Goal: Check status: Check status

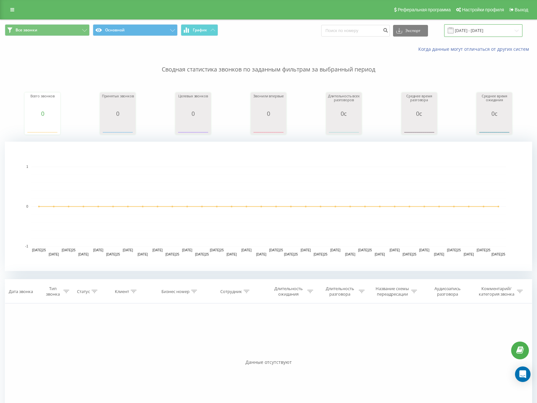
click at [496, 30] on input "[DATE] - [DATE]" at bounding box center [484, 30] width 78 height 13
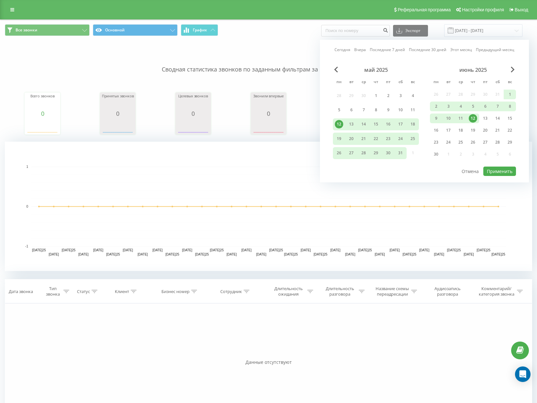
click at [513, 73] on div "июнь 2025 пн вт ср чт пт сб вс 26 27 28 29 30 31 1 2 3 4 5 6 7 8 9 10 11 12 13 …" at bounding box center [473, 114] width 86 height 95
click at [513, 70] on span "Next Month" at bounding box center [513, 70] width 4 height 6
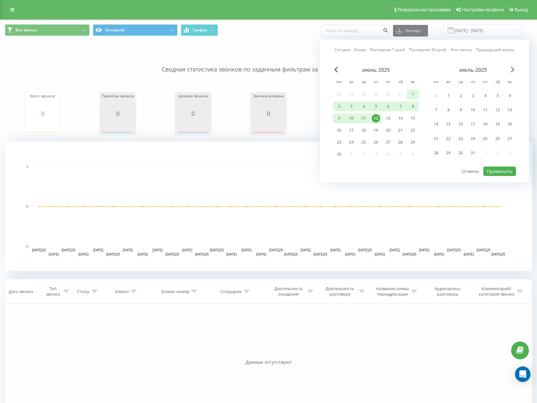
click at [513, 70] on span "Next Month" at bounding box center [513, 70] width 4 height 6
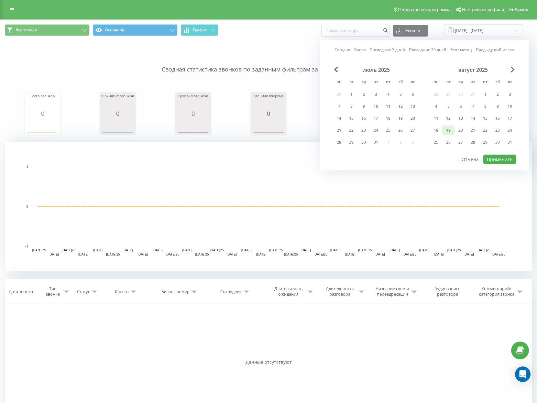
click at [449, 131] on div "19" at bounding box center [449, 130] width 8 height 8
click at [487, 159] on button "Применить" at bounding box center [500, 159] width 33 height 9
type input "[DATE] - [DATE]"
